Goal: Task Accomplishment & Management: Complete application form

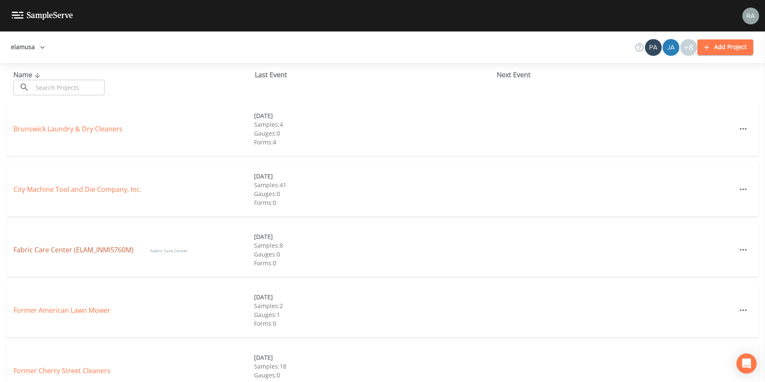
click at [104, 252] on link "Fabric Care Center (ELAM_INMI5760M)" at bounding box center [73, 249] width 120 height 9
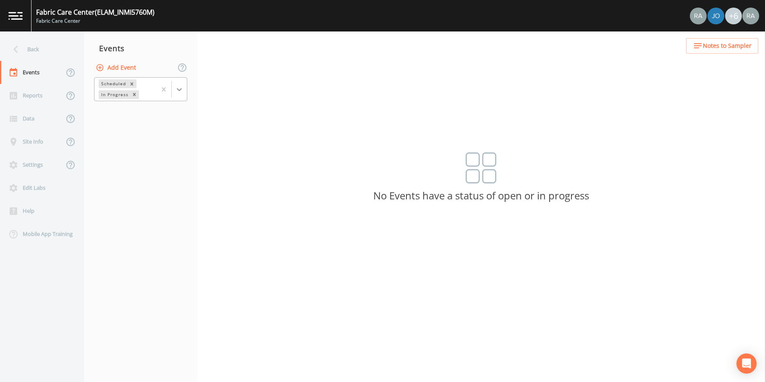
click at [179, 89] on icon at bounding box center [179, 89] width 5 height 3
click at [142, 117] on div "Completed" at bounding box center [140, 113] width 93 height 14
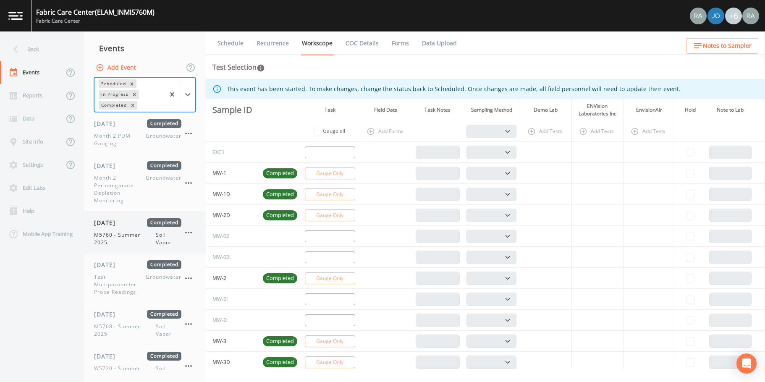
scroll to position [390, 0]
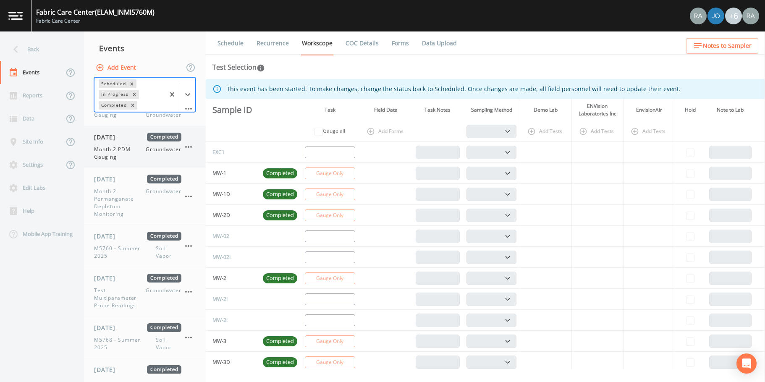
click at [138, 156] on span "Month 2 PDM Gauging" at bounding box center [120, 153] width 52 height 15
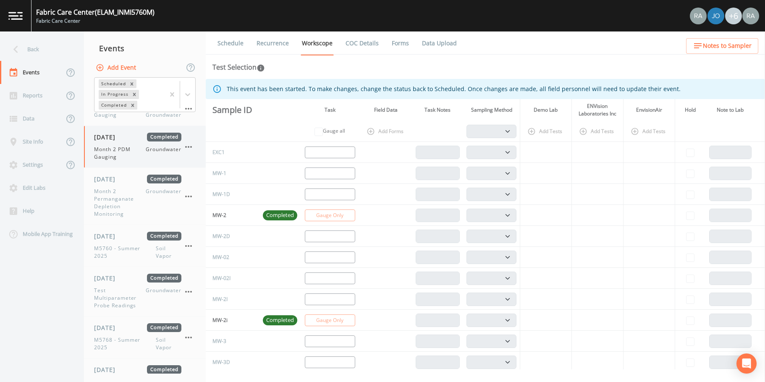
click at [189, 147] on icon "button" at bounding box center [188, 147] width 7 height 2
click at [208, 182] on span "Duplicate" at bounding box center [231, 181] width 56 height 10
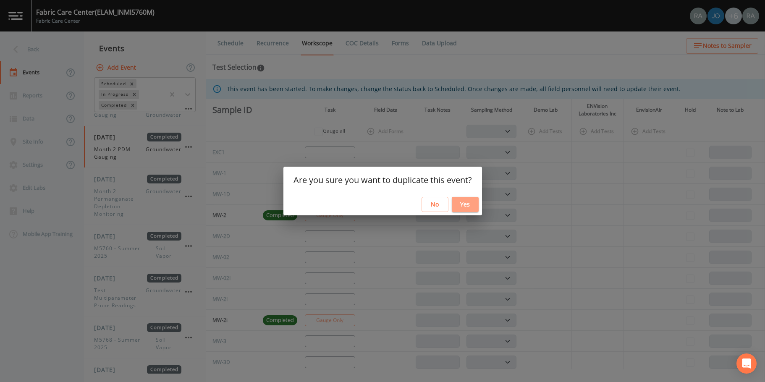
click at [472, 205] on button "Yes" at bounding box center [465, 205] width 27 height 16
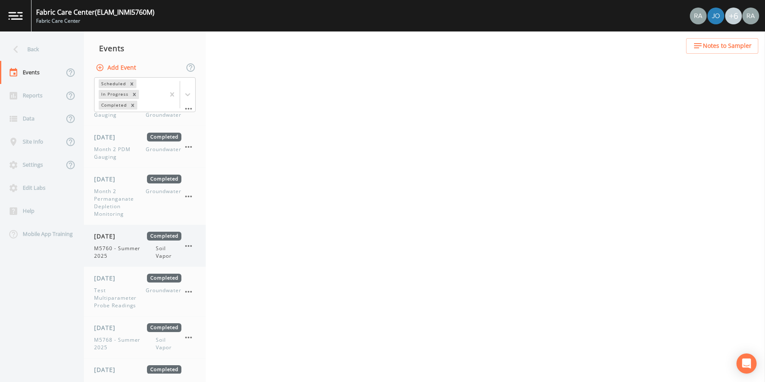
scroll to position [474, 0]
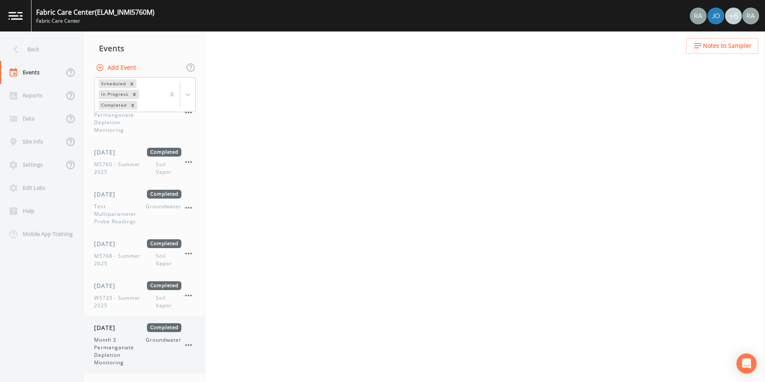
click at [188, 347] on icon "button" at bounding box center [188, 345] width 10 height 10
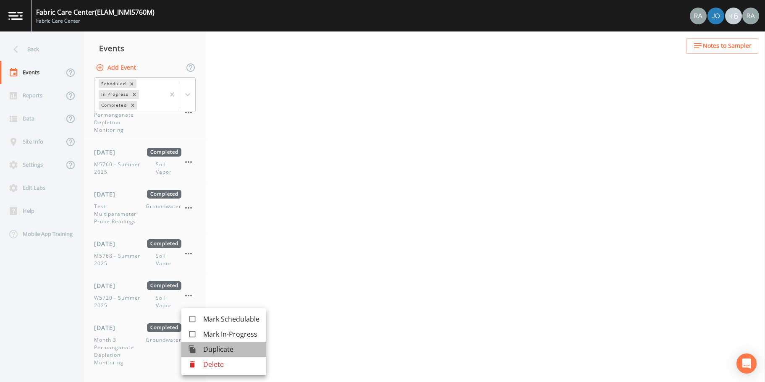
click at [217, 350] on span "Duplicate" at bounding box center [231, 349] width 56 height 10
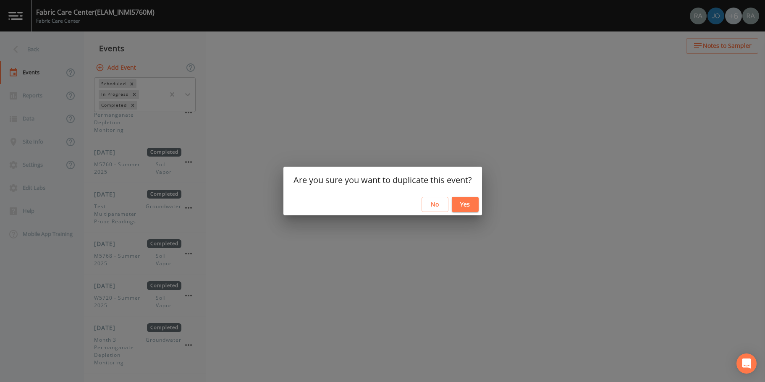
click at [457, 206] on button "Yes" at bounding box center [465, 205] width 27 height 16
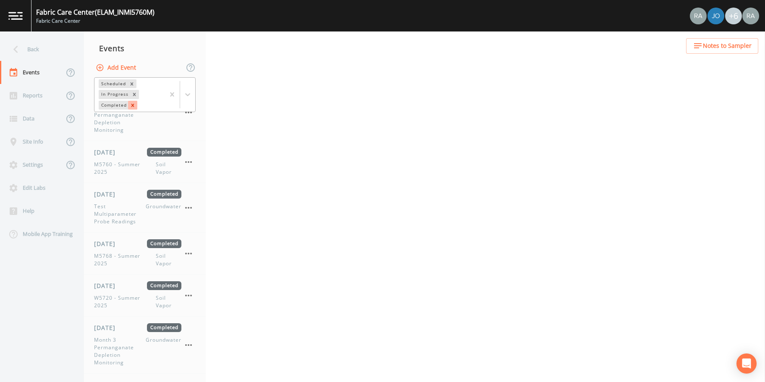
click at [134, 105] on icon "Remove Completed" at bounding box center [133, 105] width 6 height 6
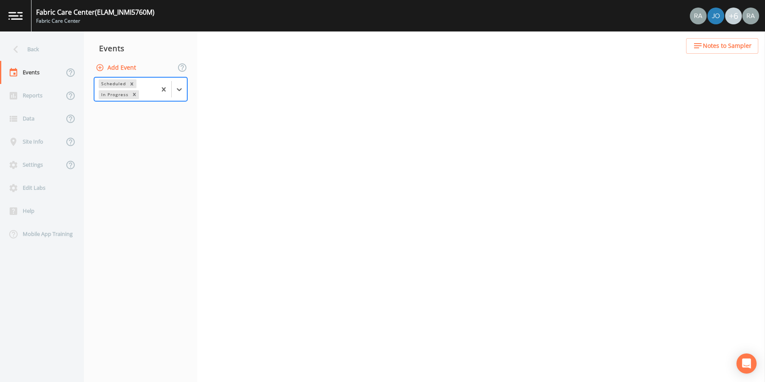
scroll to position [0, 0]
click at [178, 91] on icon at bounding box center [179, 89] width 8 height 8
click at [128, 173] on nav "Events Add Event Scheduled In Progress" at bounding box center [140, 206] width 113 height 350
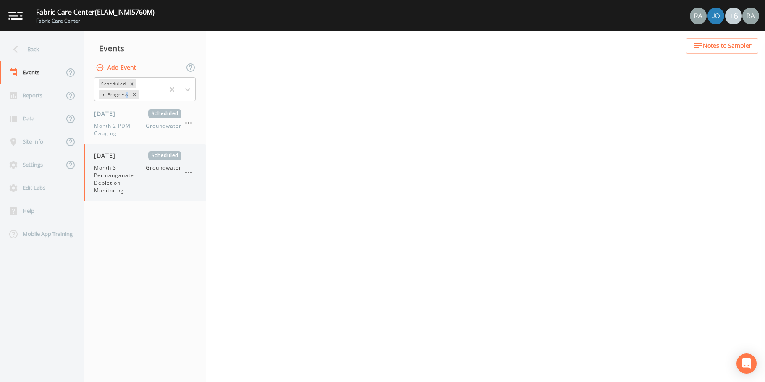
select select "4f082be6-97a7-4f70-a81f-c26a4e896ad7"
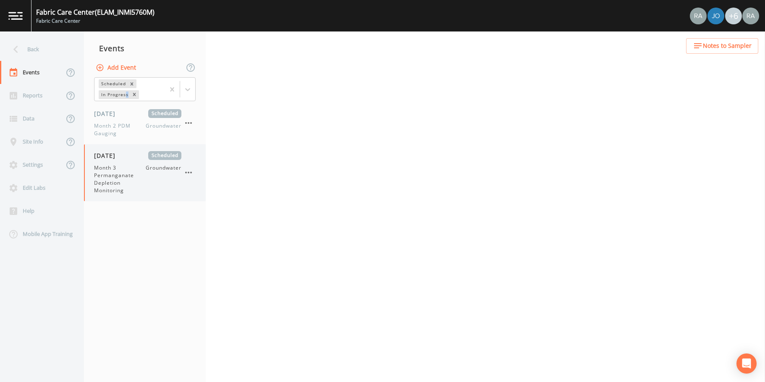
select select "4f082be6-97a7-4f70-a81f-c26a4e896ad7"
select select "0609984c-bae0-4cba-86ad-757e8d1be609"
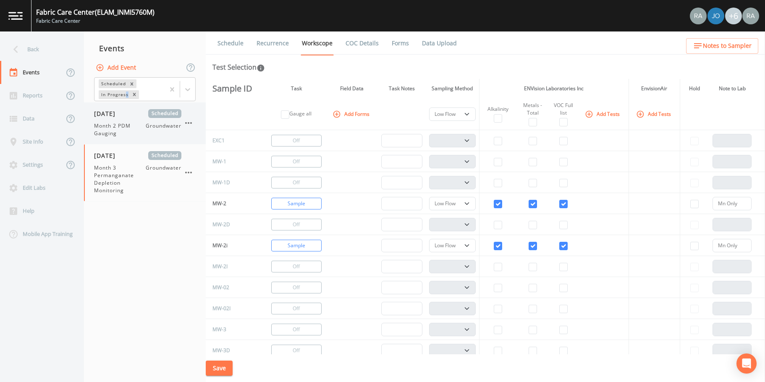
click at [133, 128] on span "Month 2 PDM Gauging" at bounding box center [120, 129] width 52 height 15
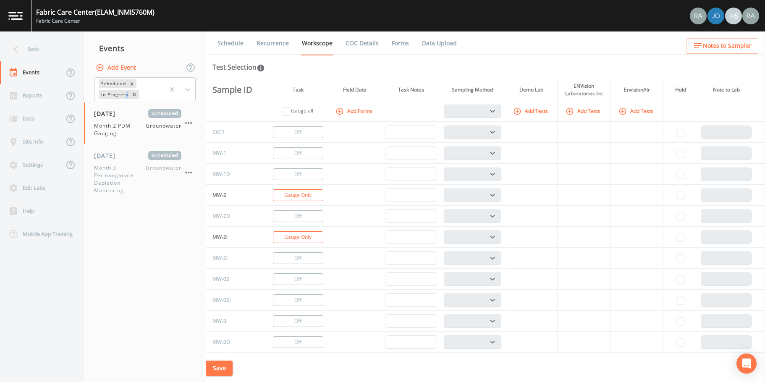
click at [232, 45] on link "Schedule" at bounding box center [230, 42] width 29 height 23
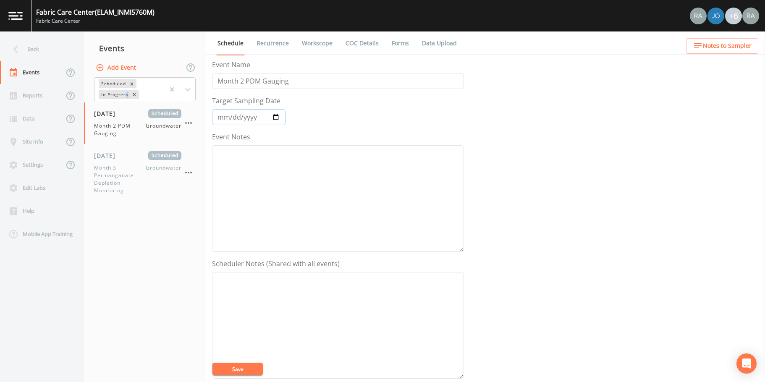
click at [276, 117] on input "[DATE]" at bounding box center [248, 117] width 73 height 16
type input "[DATE]"
click at [243, 81] on input "Month 2 PDM Gauging" at bounding box center [338, 81] width 252 height 16
type input "Month 4 PDM Gauging"
click at [249, 372] on button "Save" at bounding box center [237, 369] width 50 height 13
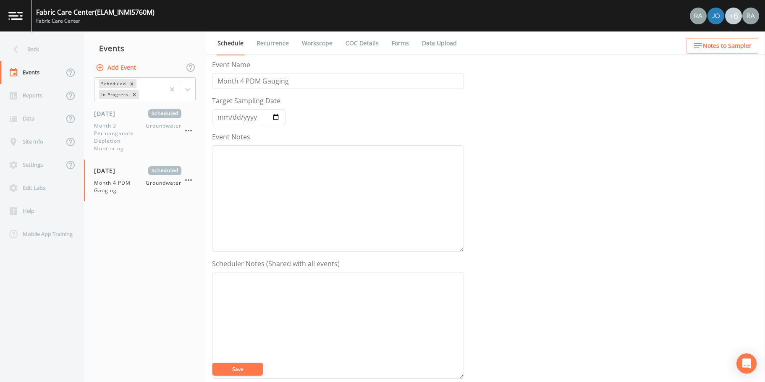
click at [318, 44] on link "Workscope" at bounding box center [316, 42] width 33 height 23
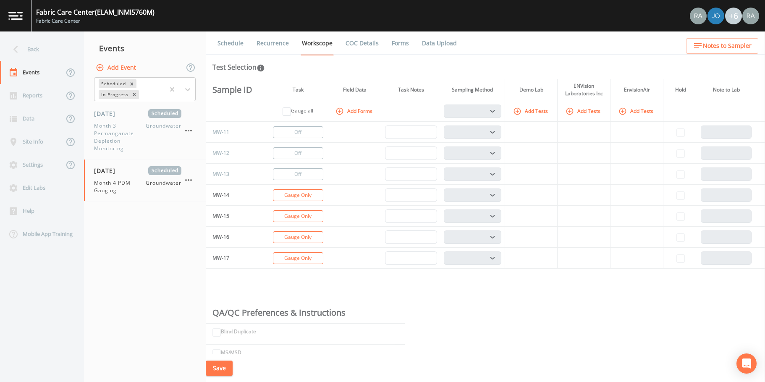
scroll to position [546, 0]
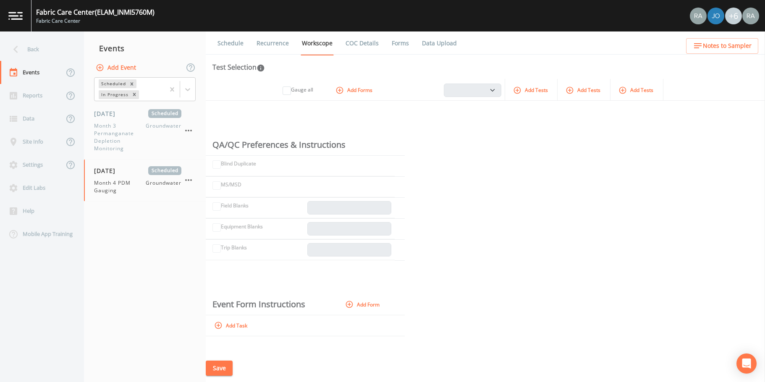
click at [222, 370] on button "Save" at bounding box center [219, 368] width 27 height 16
click at [140, 191] on span "Month 4 PDM Gauging" at bounding box center [120, 186] width 52 height 15
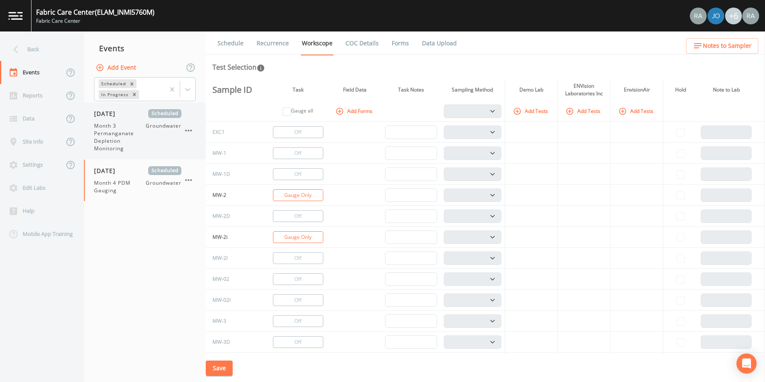
click at [150, 137] on span "Groundwater" at bounding box center [164, 137] width 36 height 30
select select "4f082be6-97a7-4f70-a81f-c26a4e896ad7"
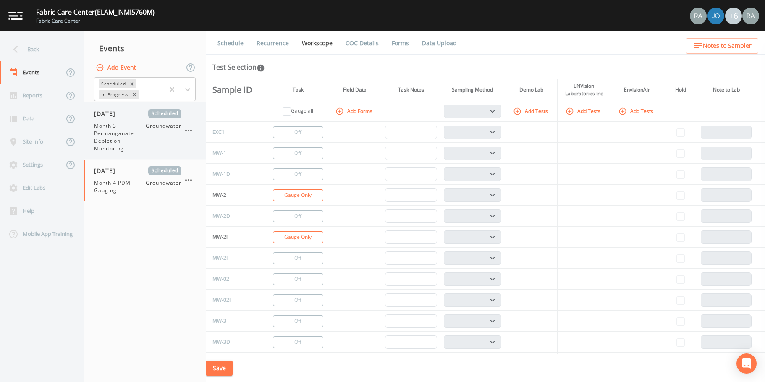
select select "4f082be6-97a7-4f70-a81f-c26a4e896ad7"
select select "0609984c-bae0-4cba-86ad-757e8d1be609"
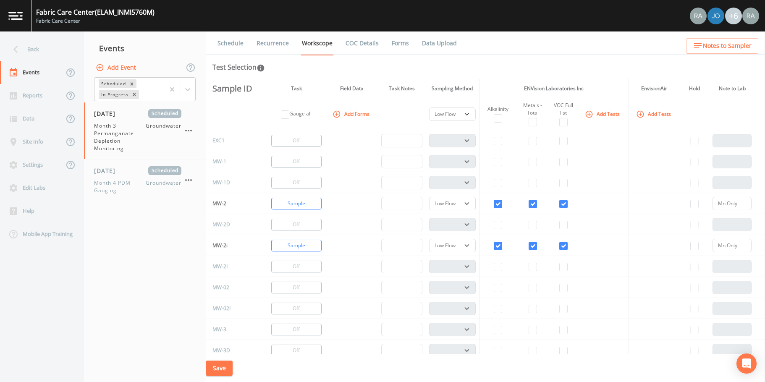
click at [232, 41] on link "Schedule" at bounding box center [230, 42] width 29 height 23
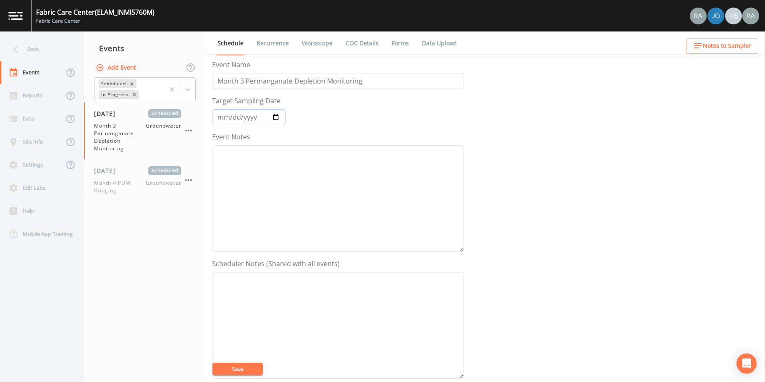
click at [276, 118] on input "[DATE]" at bounding box center [248, 117] width 73 height 16
type input "[DATE]"
click at [240, 81] on input "Month 3 Permanganate Depletion Monitoring" at bounding box center [338, 81] width 252 height 16
type input "Month 4 Permanganate Depletion Monitoring"
click at [239, 371] on button "Save" at bounding box center [237, 369] width 50 height 13
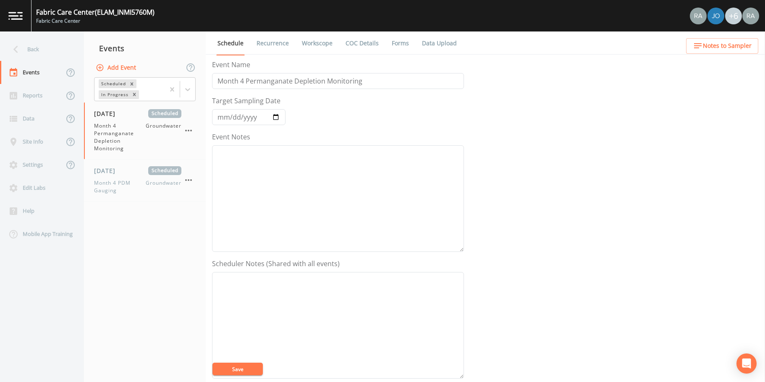
click at [266, 42] on link "Recurrence" at bounding box center [272, 42] width 35 height 23
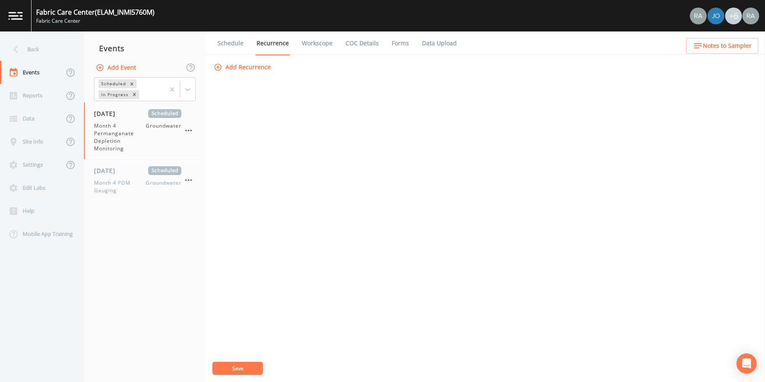
click at [312, 44] on link "Workscope" at bounding box center [316, 42] width 33 height 23
select select "4f082be6-97a7-4f70-a81f-c26a4e896ad7"
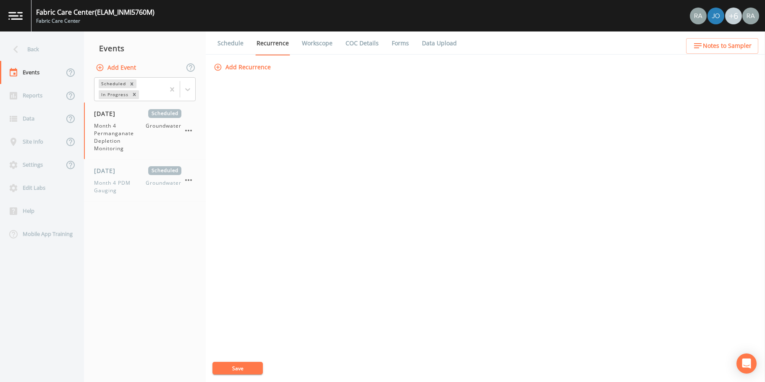
select select "4f082be6-97a7-4f70-a81f-c26a4e896ad7"
select select "0609984c-bae0-4cba-86ad-757e8d1be609"
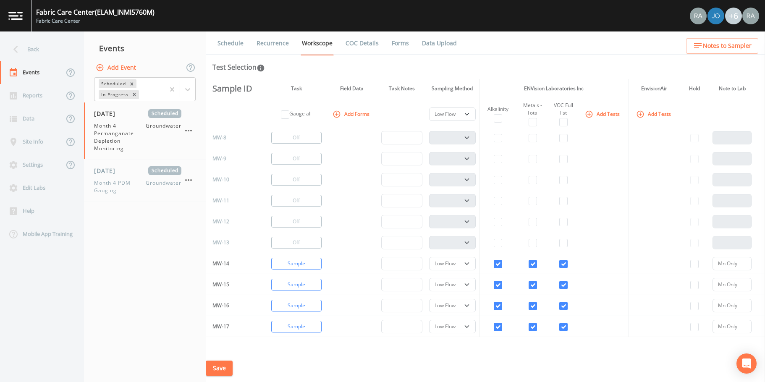
scroll to position [24, 0]
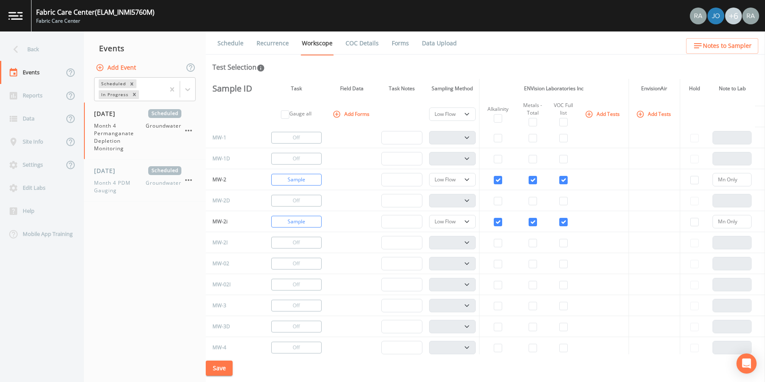
click at [219, 366] on button "Save" at bounding box center [219, 368] width 27 height 16
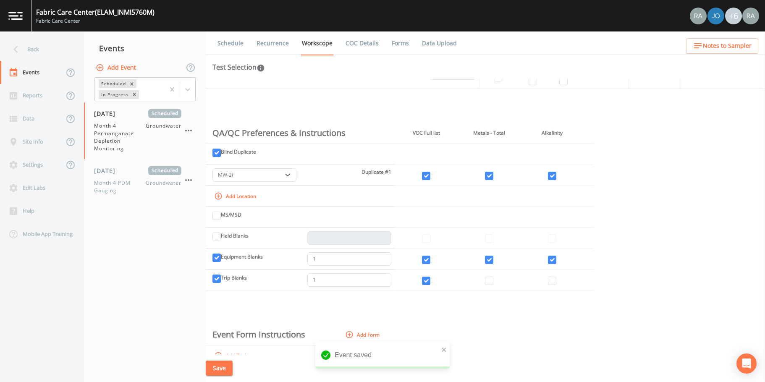
scroll to position [611, 0]
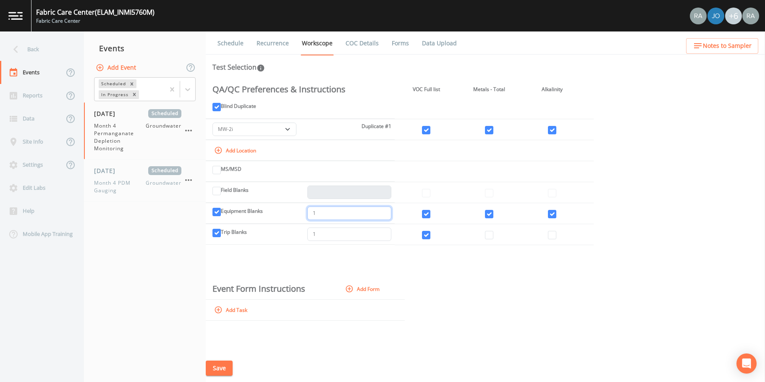
click at [354, 211] on input "1" at bounding box center [349, 212] width 84 height 13
click at [280, 217] on td "Equipment Blanks 1" at bounding box center [300, 213] width 189 height 21
click at [354, 45] on link "COC Details" at bounding box center [362, 42] width 36 height 23
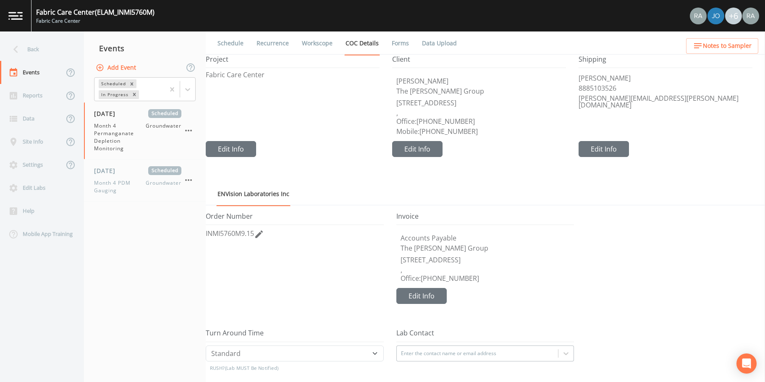
click at [251, 232] on span "INMI5760M9.15" at bounding box center [230, 233] width 48 height 9
click at [264, 239] on input "INMI5760M9.15" at bounding box center [295, 236] width 178 height 16
type input "INMI5760M9.16"
click at [214, 251] on button "Save" at bounding box center [217, 250] width 23 height 11
click at [399, 44] on link "Forms" at bounding box center [400, 42] width 20 height 23
